Goal: Navigation & Orientation: Understand site structure

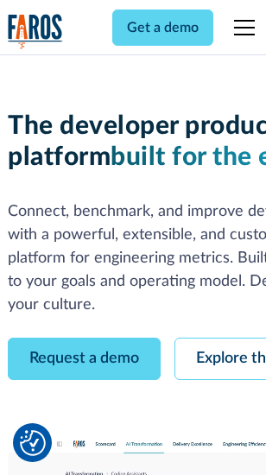
scroll to position [98, 0]
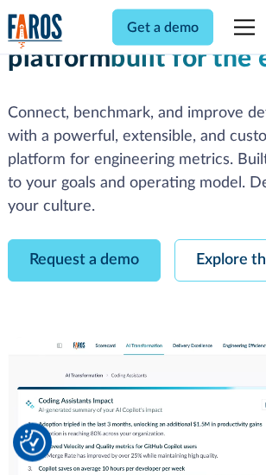
click at [85, 240] on link "Request a demo" at bounding box center [84, 261] width 153 height 42
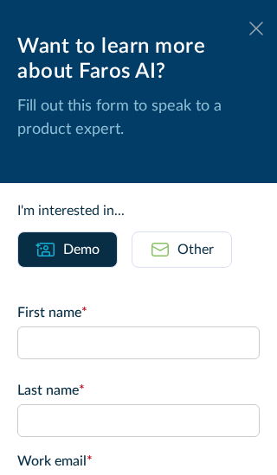
click at [249, 29] on icon at bounding box center [256, 28] width 14 height 13
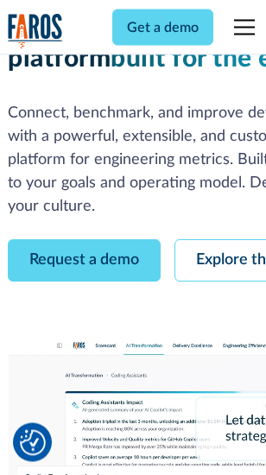
click at [226, 240] on link "Explore the platform" at bounding box center [267, 261] width 184 height 42
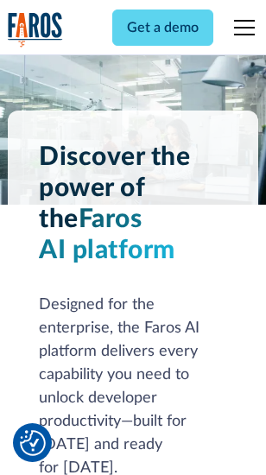
scroll to position [13165, 0]
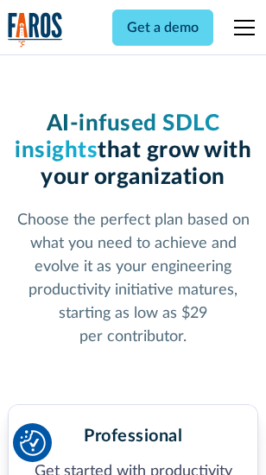
scroll to position [2740, 0]
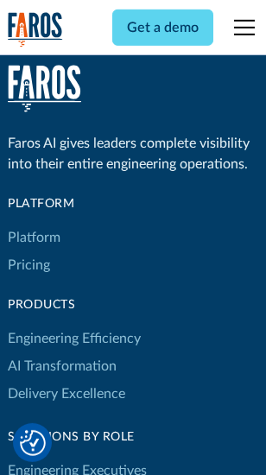
click at [34, 238] on link "Platform" at bounding box center [34, 238] width 53 height 28
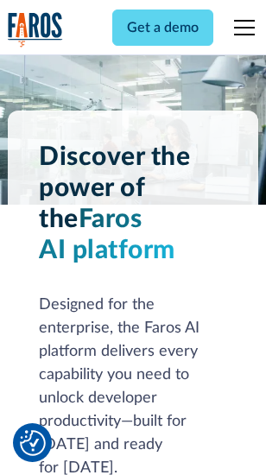
scroll to position [13720, 0]
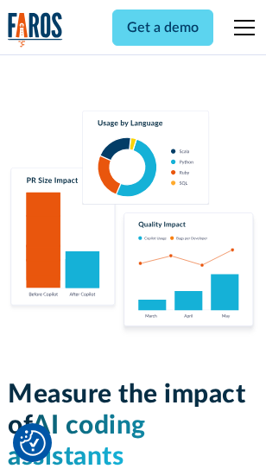
scroll to position [10790, 0]
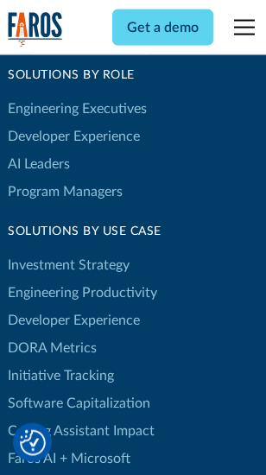
click at [52, 334] on link "DORA Metrics" at bounding box center [52, 348] width 89 height 28
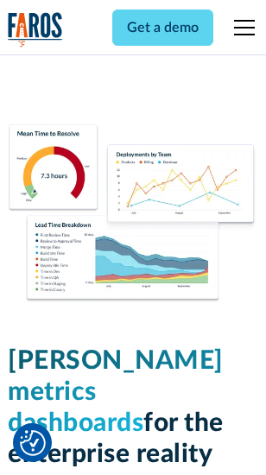
scroll to position [7652, 0]
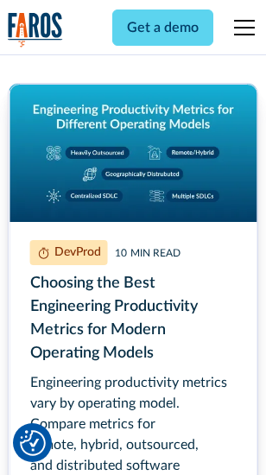
scroll to position [7851, 0]
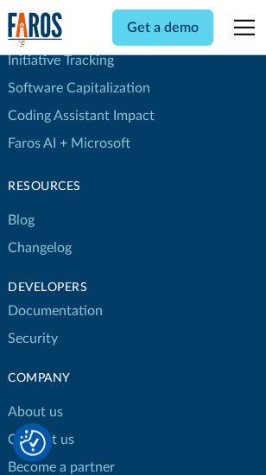
click at [40, 238] on link "Changelog" at bounding box center [40, 248] width 64 height 28
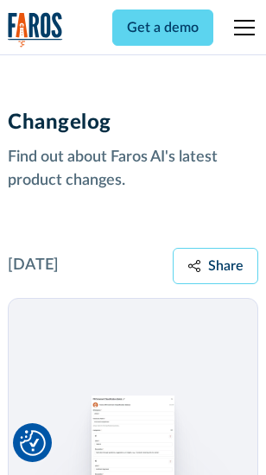
scroll to position [21193, 0]
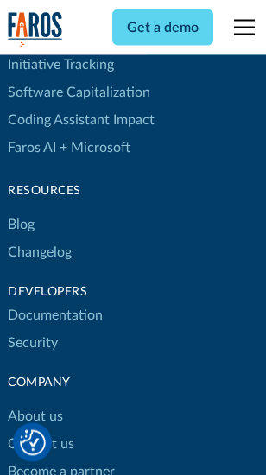
click at [35, 404] on link "About us" at bounding box center [35, 418] width 55 height 28
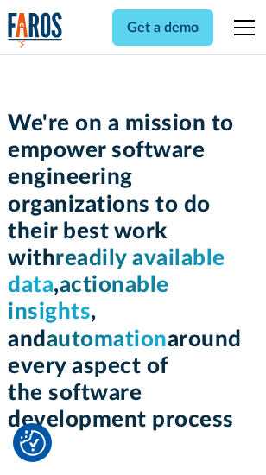
scroll to position [5977, 0]
